Goal: Task Accomplishment & Management: Manage account settings

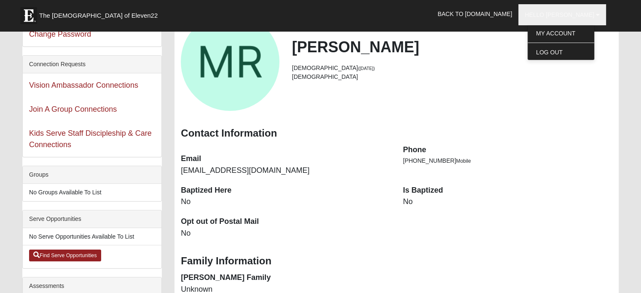
scroll to position [84, 0]
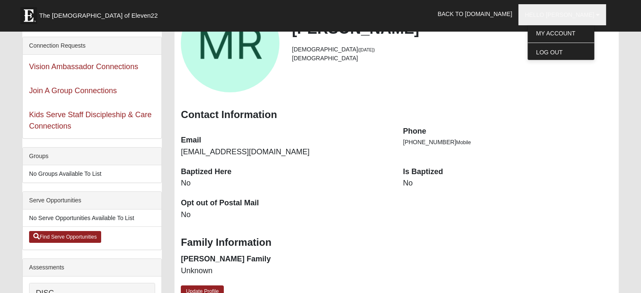
click at [413, 170] on dt "Is Baptized" at bounding box center [507, 171] width 209 height 11
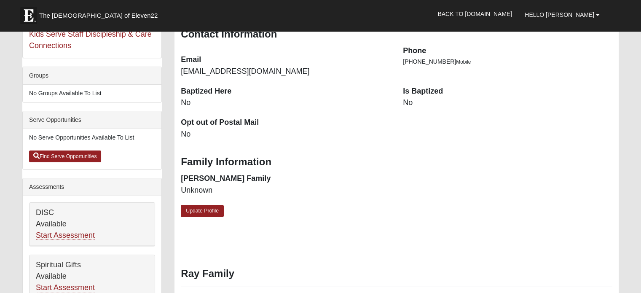
scroll to position [168, 0]
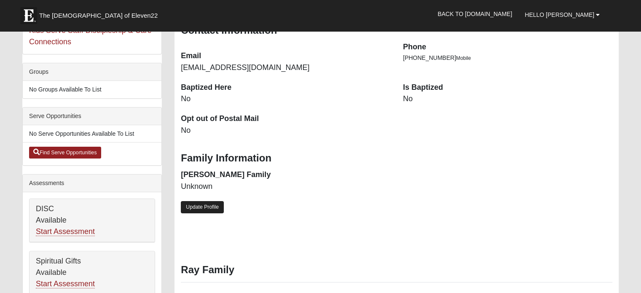
click at [203, 211] on link "Update Profile" at bounding box center [202, 207] width 43 height 12
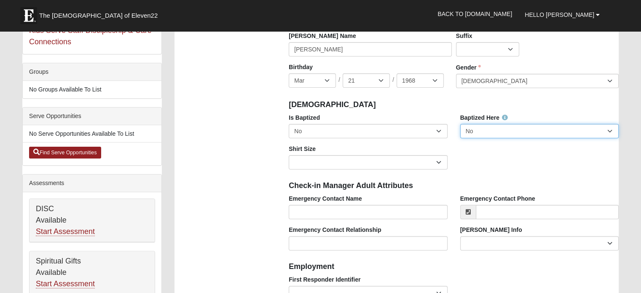
click at [503, 133] on select "No Yes" at bounding box center [539, 131] width 158 height 14
click at [504, 127] on select "No Yes" at bounding box center [539, 131] width 158 height 14
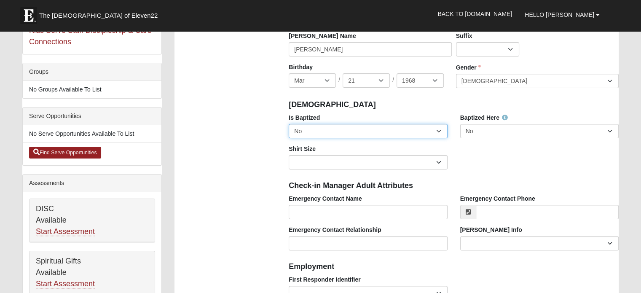
click at [369, 129] on select "No Yes" at bounding box center [368, 131] width 158 height 14
select select "True"
click at [289, 124] on select "No Yes" at bounding box center [368, 131] width 158 height 14
click at [485, 160] on div "Is Baptized No Yes Baptized Here No Yes Shirt Size Adult Small Adult Medium Adu…" at bounding box center [453, 144] width 342 height 62
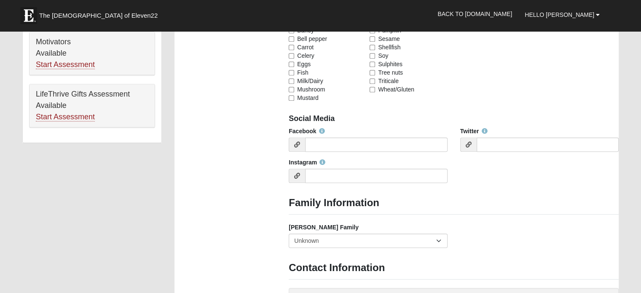
scroll to position [590, 0]
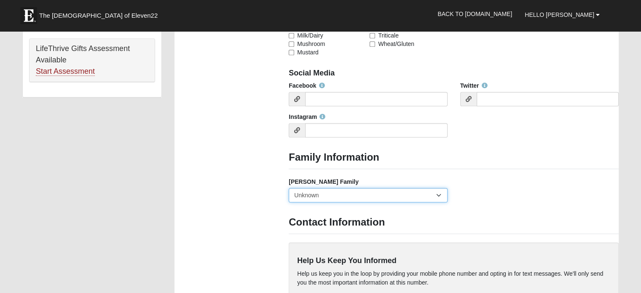
click at [408, 195] on select "Yes, we are a current [PERSON_NAME] family No, we are a former [PERSON_NAME] fa…" at bounding box center [368, 195] width 158 height 14
click at [517, 191] on div "[PERSON_NAME] Family Yes, we are a current [PERSON_NAME] family No, we are a fo…" at bounding box center [453, 192] width 342 height 31
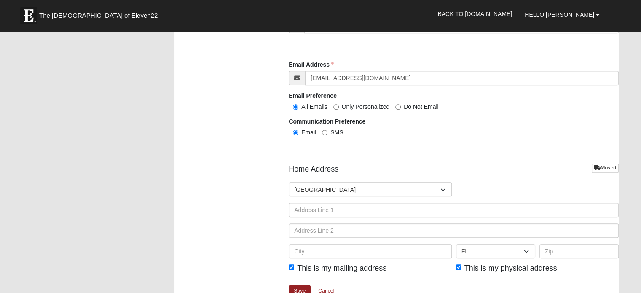
scroll to position [969, 0]
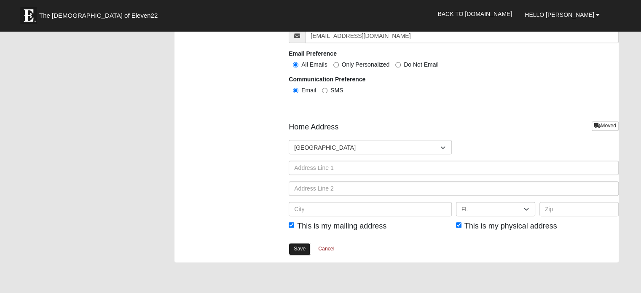
click at [290, 246] on link "Save" at bounding box center [300, 249] width 22 height 12
